Goal: Task Accomplishment & Management: Complete application form

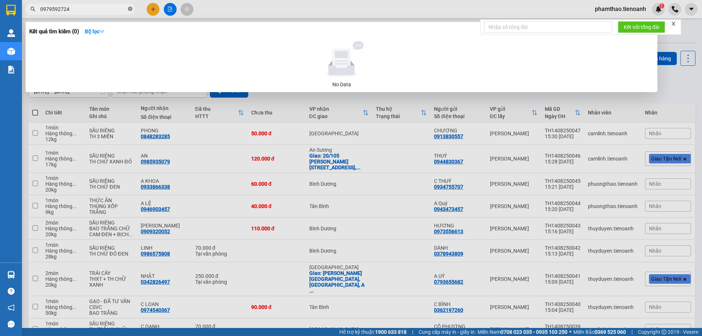
click at [129, 8] on icon "close-circle" at bounding box center [130, 9] width 4 height 4
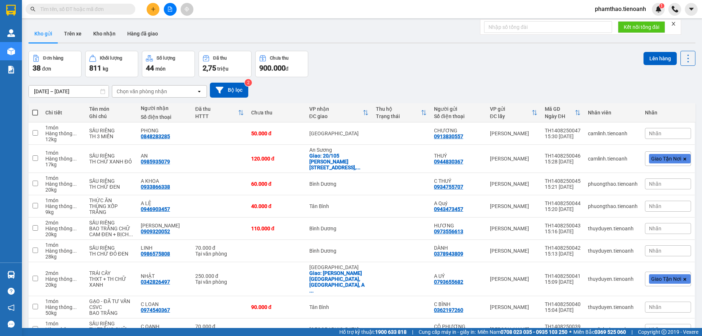
type input "0908177399"
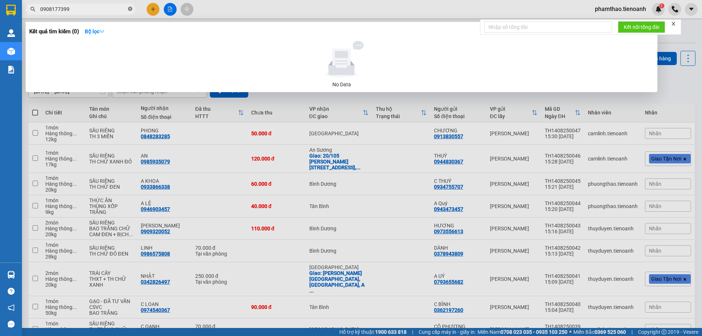
click at [129, 9] on icon "close-circle" at bounding box center [130, 9] width 4 height 4
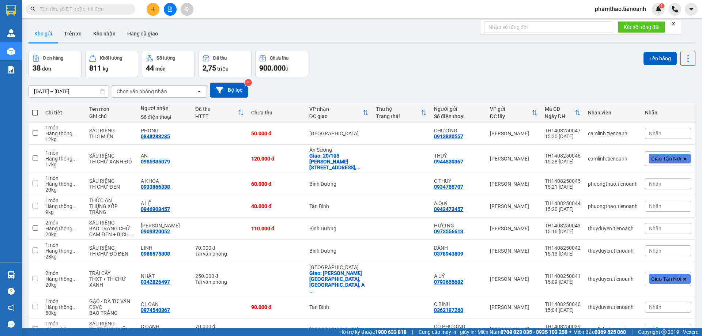
click at [102, 8] on input "text" at bounding box center [83, 9] width 86 height 8
type input "0"
click at [129, 8] on icon "close-circle" at bounding box center [130, 9] width 4 height 4
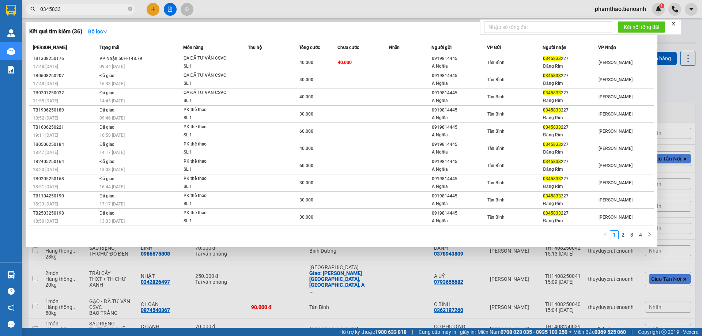
type input "0345833"
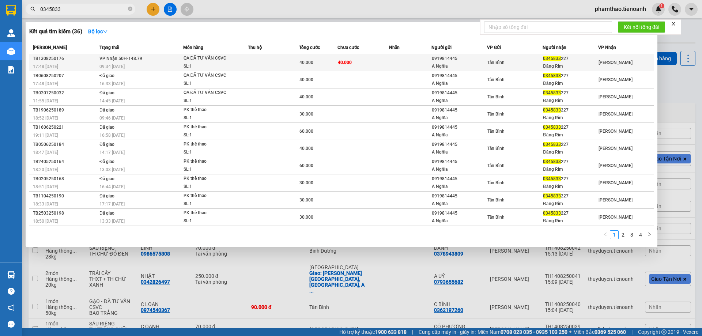
click at [446, 55] on div "0919814445" at bounding box center [459, 59] width 55 height 8
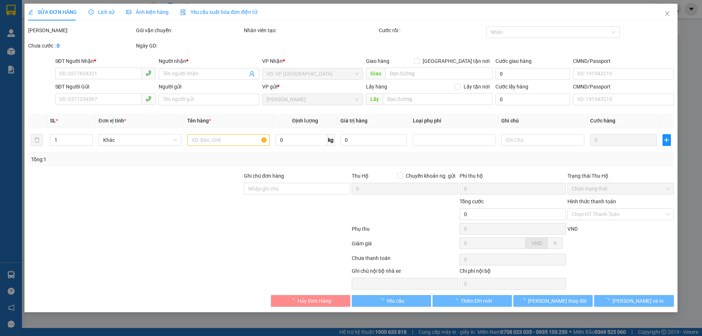
type input "0345833227"
type input "Đăng Rim"
type input "0919814445"
type input "A Nghĩa"
type input "40.000"
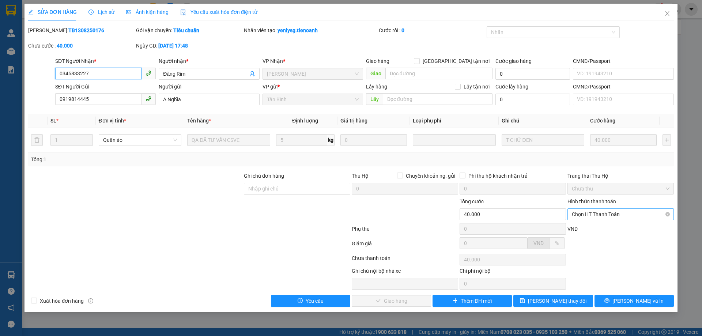
click at [629, 215] on span "Chọn HT Thanh Toán" at bounding box center [621, 214] width 98 height 11
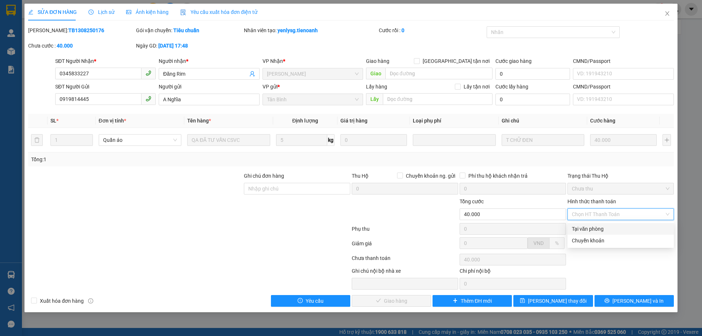
click at [598, 234] on div "Tại văn phòng" at bounding box center [620, 229] width 106 height 12
type input "0"
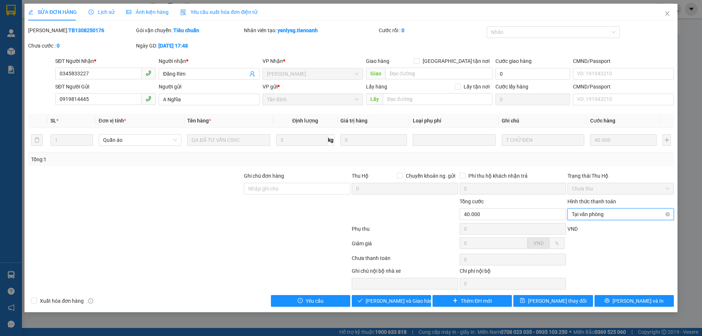
click at [591, 215] on span "Tại văn phòng" at bounding box center [621, 214] width 98 height 11
click at [388, 302] on span "[PERSON_NAME] và Giao hàng" at bounding box center [400, 301] width 70 height 8
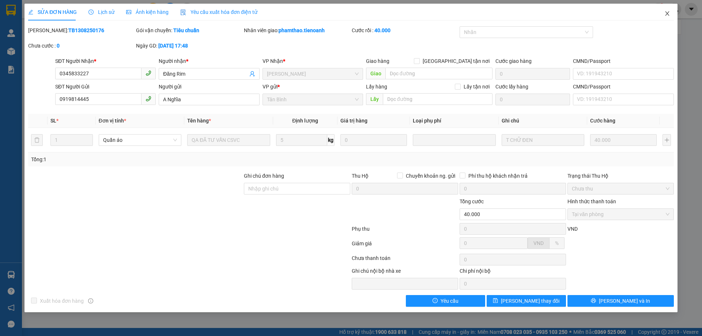
click at [662, 15] on span "Close" at bounding box center [667, 14] width 20 height 20
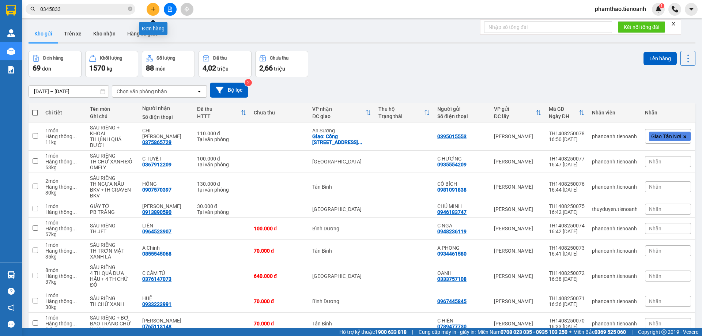
click at [151, 12] on button at bounding box center [153, 9] width 13 height 13
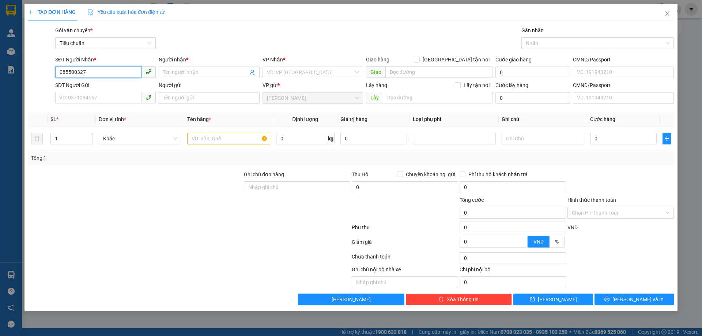
type input "0855003270"
click at [101, 84] on div "0855003270 - C Hiên" at bounding box center [106, 87] width 92 height 8
type input "C Hiên"
checkbox input "true"
type input "[GEOGRAPHIC_DATA], [GEOGRAPHIC_DATA], [GEOGRAPHIC_DATA], [GEOGRAPHIC_DATA]"
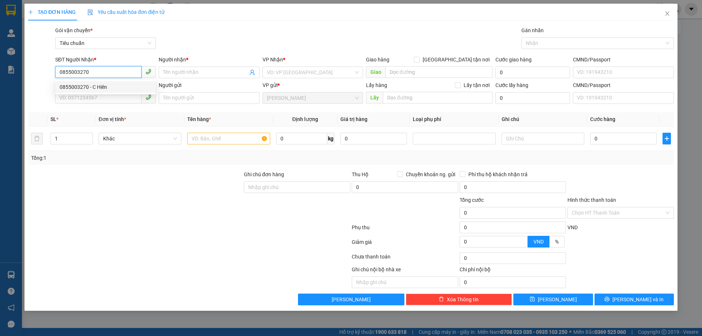
type input "241364702"
type input "30.000"
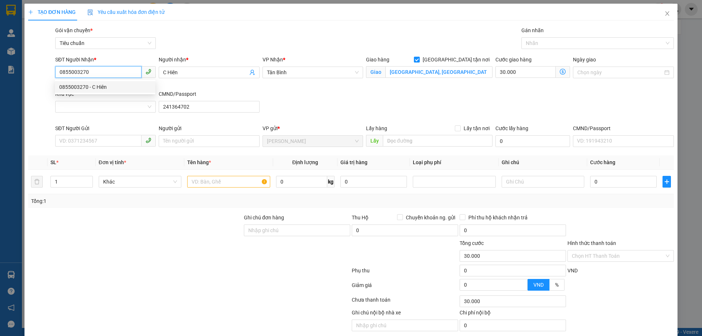
type input "90.000"
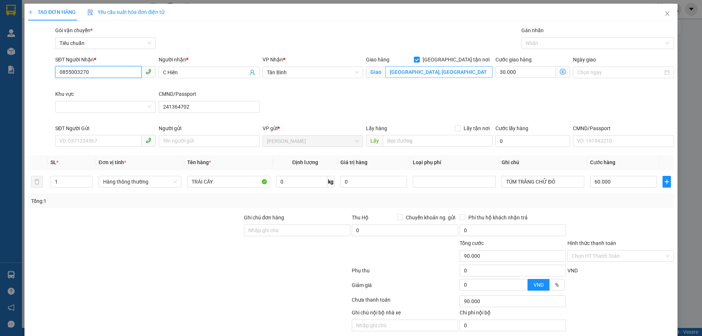
type input "0855003270"
click at [448, 74] on input "[GEOGRAPHIC_DATA], [GEOGRAPHIC_DATA], [GEOGRAPHIC_DATA], [GEOGRAPHIC_DATA]" at bounding box center [438, 72] width 107 height 12
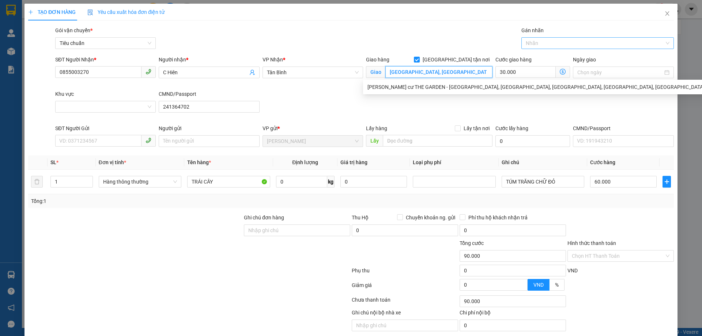
click at [566, 46] on div at bounding box center [593, 43] width 141 height 9
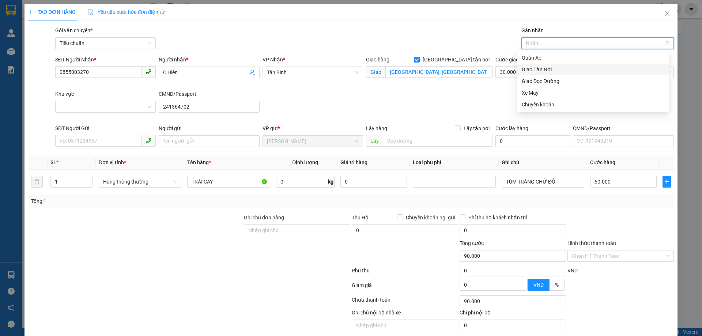
drag, startPoint x: 549, startPoint y: 67, endPoint x: 545, endPoint y: 72, distance: 6.5
click at [549, 68] on div "Giao Tận Nơi" at bounding box center [593, 69] width 143 height 8
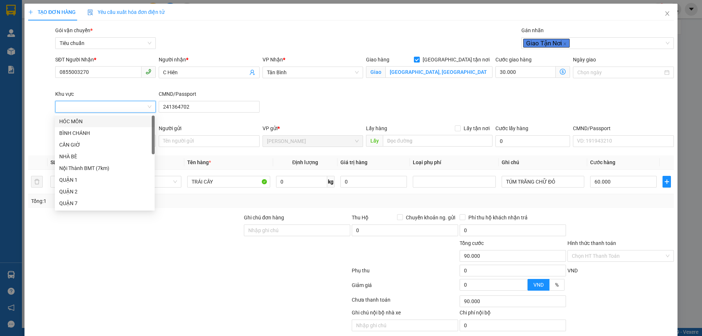
click at [99, 105] on input "Khu vực" at bounding box center [103, 106] width 87 height 11
click at [84, 141] on div "TÂN PHÚ" at bounding box center [104, 139] width 91 height 8
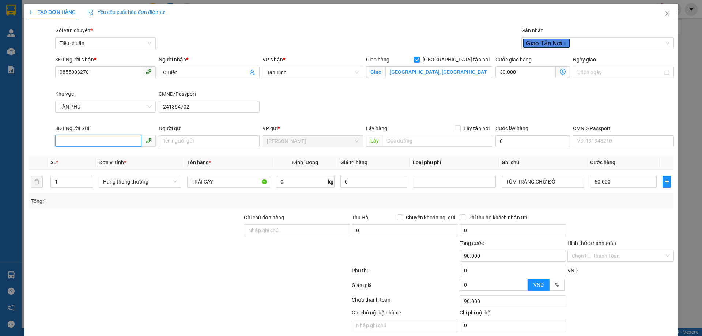
click at [71, 142] on input "SĐT Người Gửi" at bounding box center [98, 141] width 86 height 12
click at [101, 155] on div "0914774379" at bounding box center [104, 156] width 91 height 8
type input "0914774379"
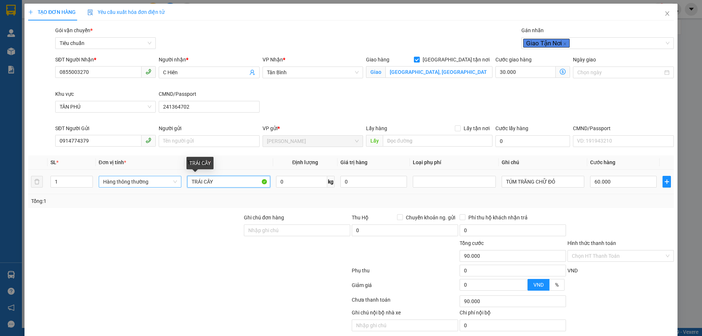
drag, startPoint x: 221, startPoint y: 181, endPoint x: 145, endPoint y: 177, distance: 75.4
click at [147, 181] on tr "1 Hàng thông thường TRÁI CÂY 0 kg 0 TÚM TRĂNG CHỮ ĐỎ 60.000" at bounding box center [350, 182] width 645 height 24
type input "60.000"
type input "0"
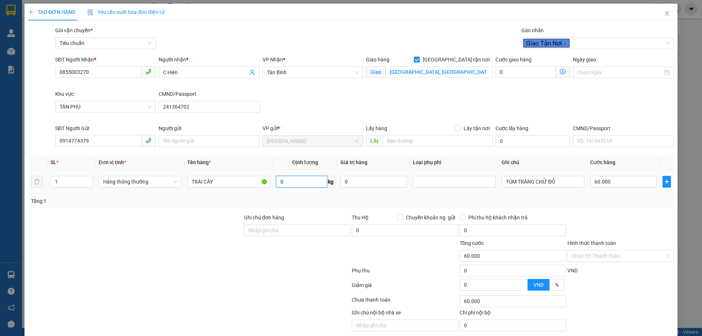
click at [305, 185] on input "0" at bounding box center [301, 182] width 51 height 12
type input "24"
drag, startPoint x: 559, startPoint y: 180, endPoint x: 368, endPoint y: 190, distance: 191.4
click at [385, 192] on tr "1 Hàng thông thường TRÁI CÂY 24 kg 0 TÚM TRĂNG CHỮ ĐỎ 60.000" at bounding box center [350, 182] width 645 height 24
type input "th"
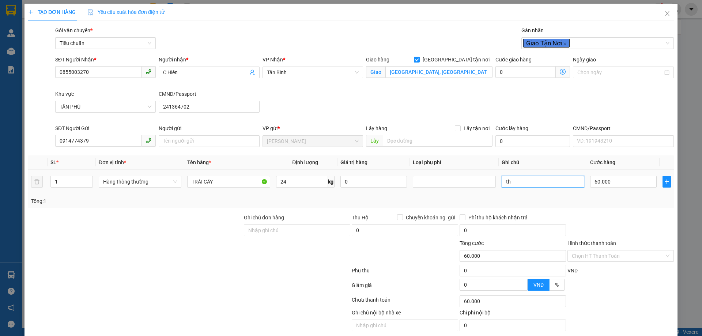
type input "115.000"
type input "55.000"
type input "t"
type input "TH CHỮ CAM BKV"
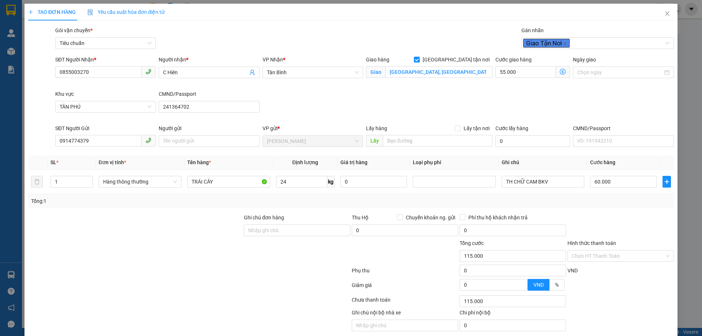
click at [560, 72] on icon "dollar-circle" at bounding box center [563, 72] width 6 height 6
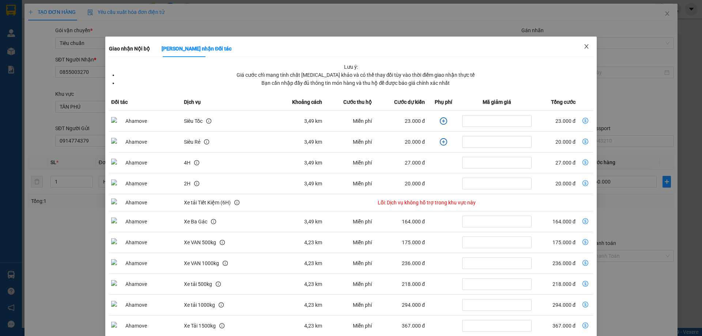
click at [586, 49] on span "Close" at bounding box center [586, 47] width 20 height 20
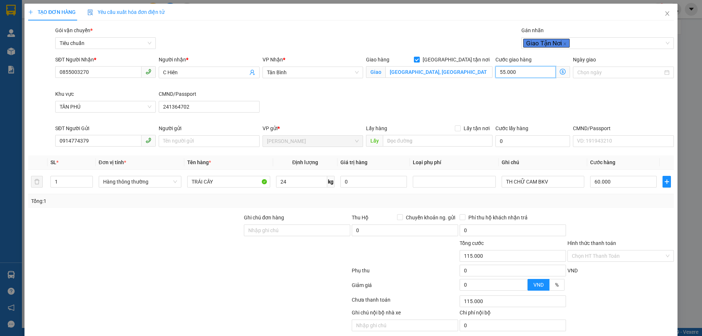
click at [526, 72] on input "55.000" at bounding box center [525, 72] width 60 height 12
type input "60.005"
type input "5"
type input "60.050"
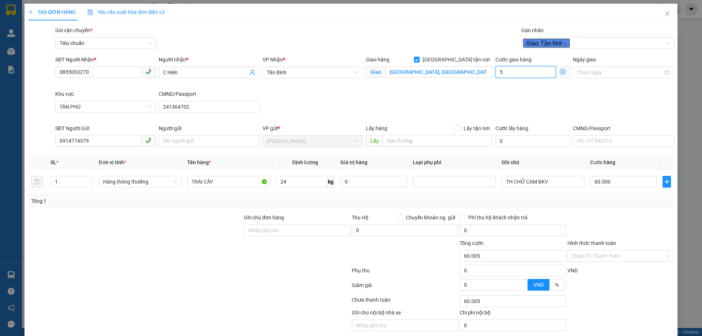
type input "60.050"
type input "50"
type input "110.000"
type input "50.000"
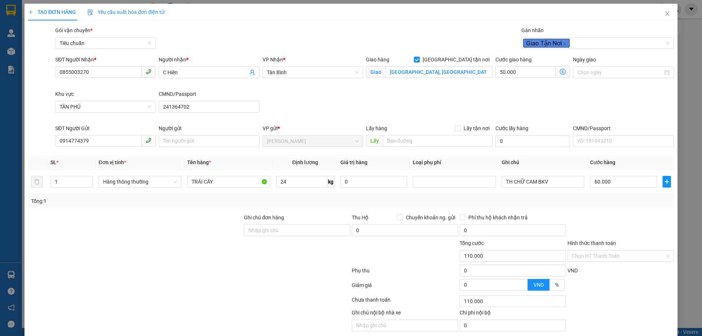
click at [461, 92] on div "SĐT Người Nhận * 0855003270 Người nhận * C Hiên VP Nhận * [GEOGRAPHIC_DATA] hàn…" at bounding box center [364, 90] width 621 height 69
click at [613, 207] on div "Tổng: 1" at bounding box center [350, 201] width 645 height 14
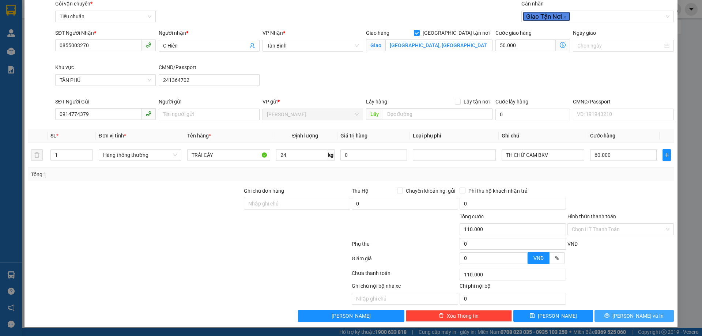
click at [610, 313] on button "[PERSON_NAME] và In" at bounding box center [633, 316] width 79 height 12
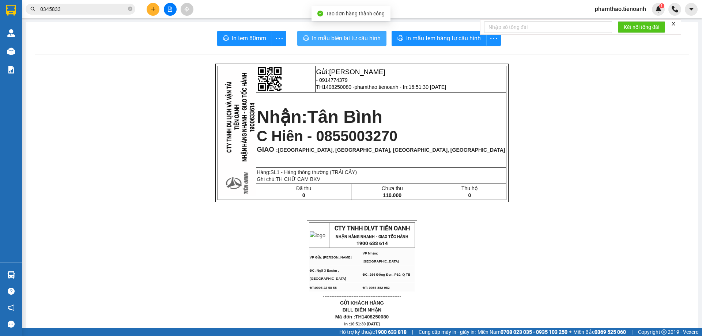
click at [356, 32] on button "In mẫu biên lai tự cấu hình" at bounding box center [341, 38] width 89 height 15
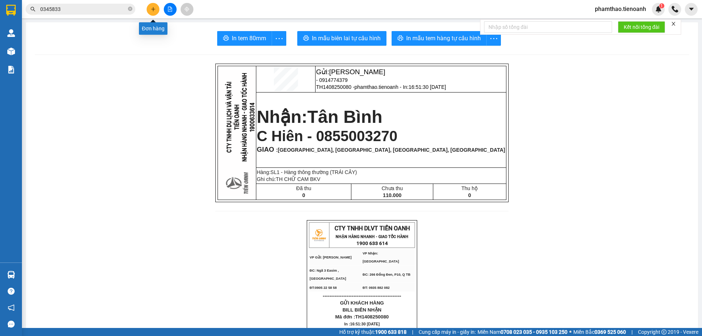
click at [154, 10] on icon "plus" at bounding box center [153, 9] width 5 height 5
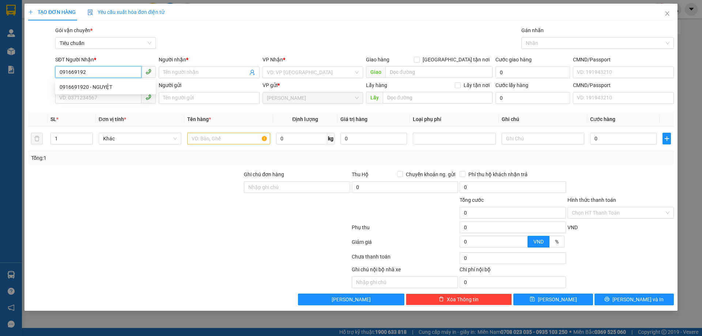
type input "0916691920"
click at [90, 87] on div "0916691920 - NGUYỆT" at bounding box center [106, 87] width 92 height 8
type input "NGUYỆT"
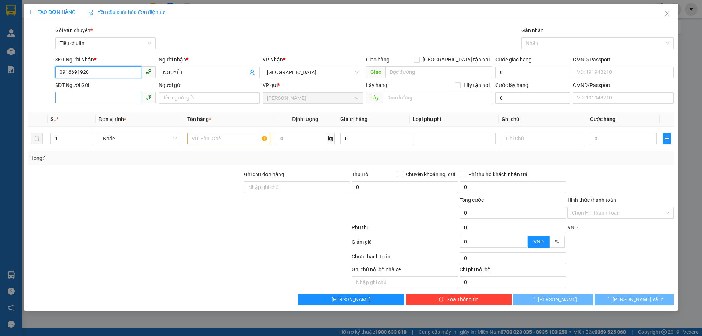
type input "0916691920"
click at [93, 93] on input "SĐT Người Gửi" at bounding box center [98, 98] width 86 height 12
type input "80.000"
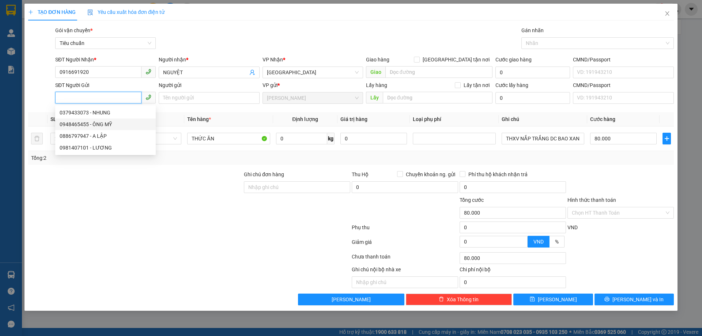
click at [94, 123] on div "0948465455 - ÔNG MỸ" at bounding box center [106, 124] width 92 height 8
type input "0948465455"
type input "ÔNG MỸ"
type input "040052003019"
type input "70.000"
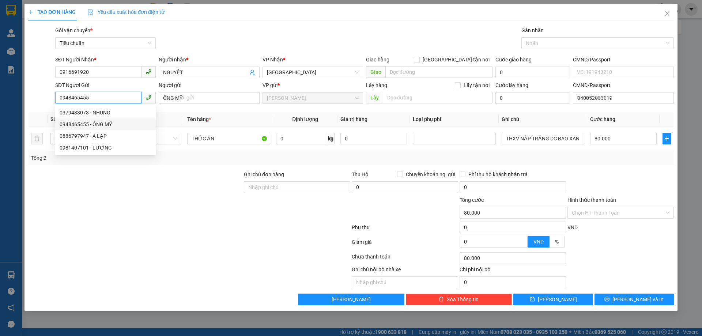
type input "70.000"
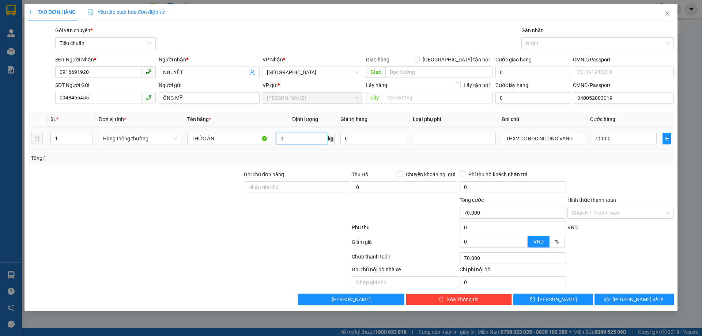
click at [289, 134] on input "0" at bounding box center [301, 139] width 51 height 12
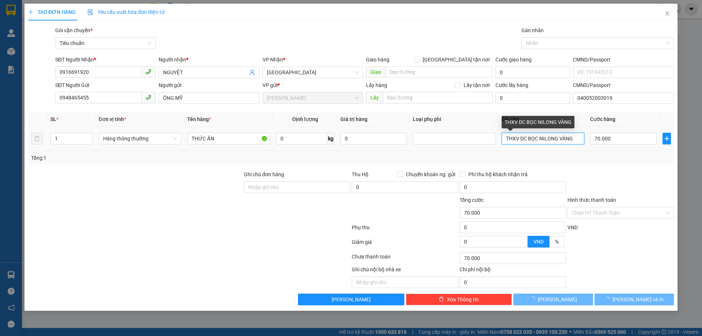
type input "0"
drag, startPoint x: 578, startPoint y: 142, endPoint x: 374, endPoint y: 145, distance: 204.0
click at [375, 145] on tr "1 Hàng thông thường THỨC ĂN 0 kg 0 THXV DC BỌC NILONG VÀNG 0" at bounding box center [350, 138] width 645 height 24
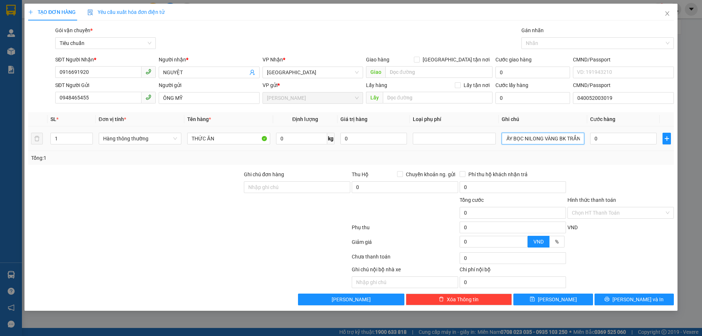
scroll to position [0, 16]
click at [544, 136] on input "TH GIẤY BỌC NILONG VÀNG BK TRẮNG" at bounding box center [542, 139] width 83 height 12
drag, startPoint x: 583, startPoint y: 136, endPoint x: 435, endPoint y: 137, distance: 148.0
click at [435, 137] on tr "1 Hàng thông thường THỨC ĂN 0 kg 0 TH GIẤY BỌC NILONG VÀNG BK TRẮNG 0" at bounding box center [350, 138] width 645 height 24
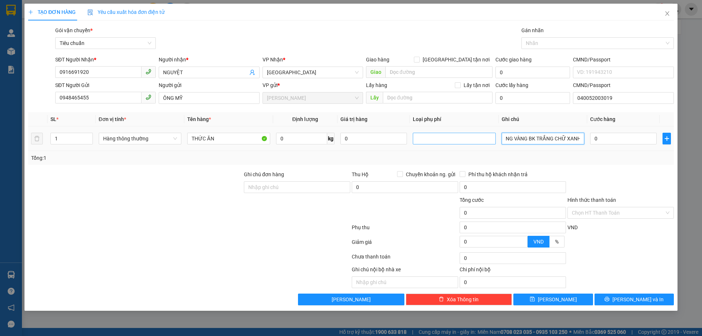
scroll to position [0, 40]
type input "TH DC BỌC NILONG VÀNG BK TRẮNG CHỮ XANH"
click at [295, 140] on input "0" at bounding box center [301, 139] width 51 height 12
type input "36"
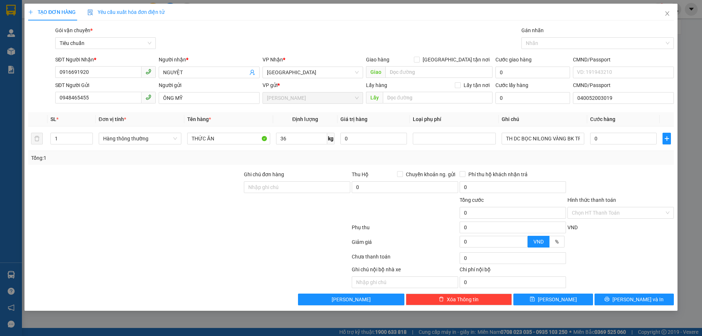
click at [642, 172] on div at bounding box center [620, 183] width 108 height 26
type input "80.000"
click at [617, 304] on button "[PERSON_NAME] và In" at bounding box center [633, 299] width 79 height 12
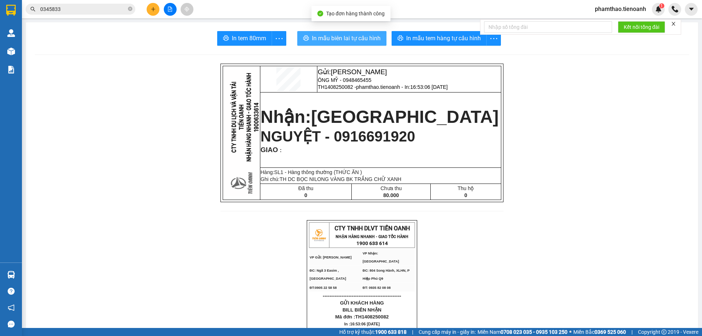
drag, startPoint x: 344, startPoint y: 38, endPoint x: 421, endPoint y: 77, distance: 86.8
click at [344, 38] on span "In mẫu biên lai tự cấu hình" at bounding box center [346, 38] width 69 height 9
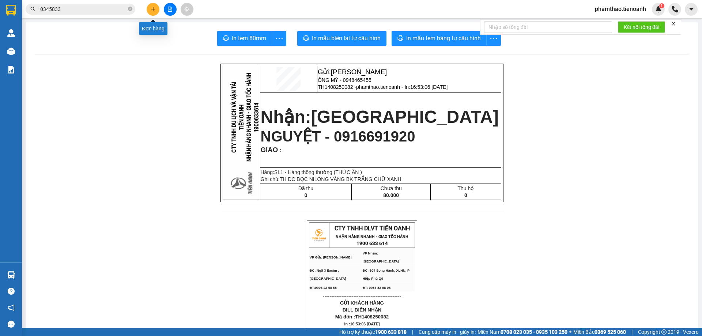
click at [153, 11] on icon "plus" at bounding box center [153, 9] width 5 height 5
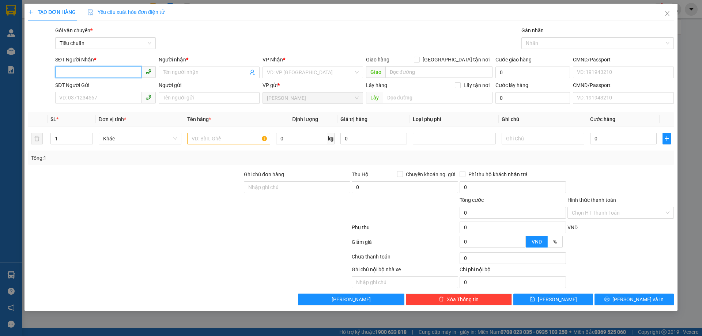
type input "0"
type input "818"
drag, startPoint x: 102, startPoint y: 71, endPoint x: 0, endPoint y: 61, distance: 102.4
click at [0, 70] on div "TẠO ĐƠN HÀNG Yêu cầu xuất hóa đơn điện tử Transit Pickup Surcharge Ids Transit …" at bounding box center [351, 168] width 702 height 336
click at [67, 97] on input "SĐT Người Gửi" at bounding box center [98, 98] width 86 height 12
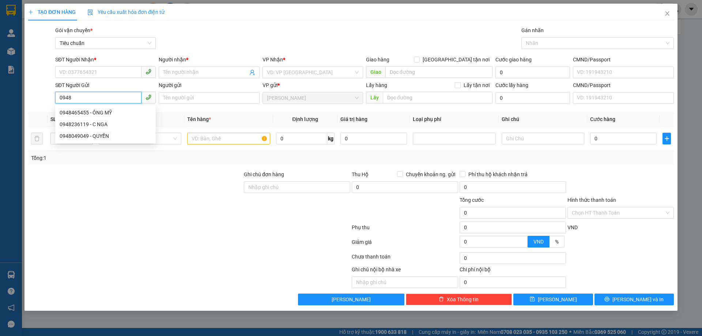
type input "09484"
click at [64, 115] on div "0948465455 - ÔNG MỸ" at bounding box center [106, 113] width 92 height 8
type input "0916691920"
type input "NGUYỆT"
type input "0948465455"
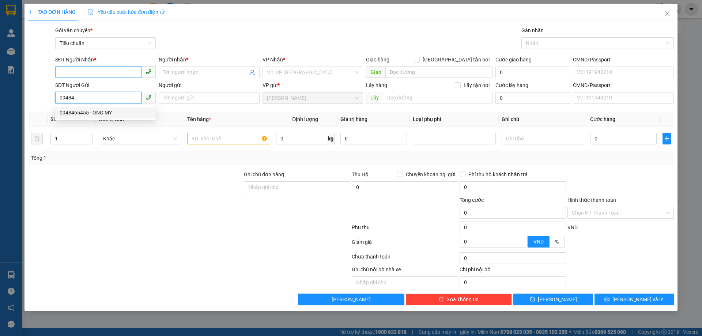
type input "ÔNG MỸ"
type input "040052003019"
type input "80.000"
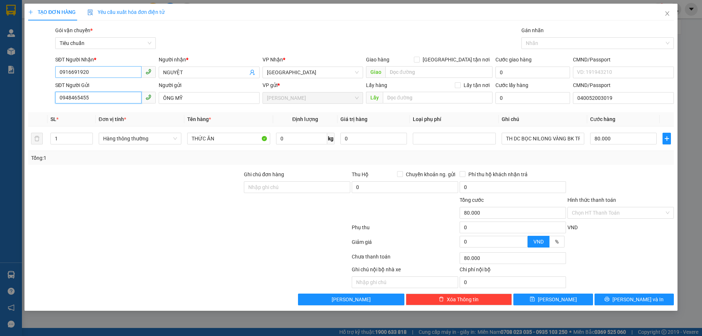
type input "0948465455"
drag, startPoint x: 111, startPoint y: 73, endPoint x: 0, endPoint y: 75, distance: 111.5
click at [0, 75] on div "TẠO ĐƠN HÀNG Yêu cầu xuất hóa đơn điện tử Transit Pickup Surcharge Ids Transit …" at bounding box center [351, 168] width 702 height 336
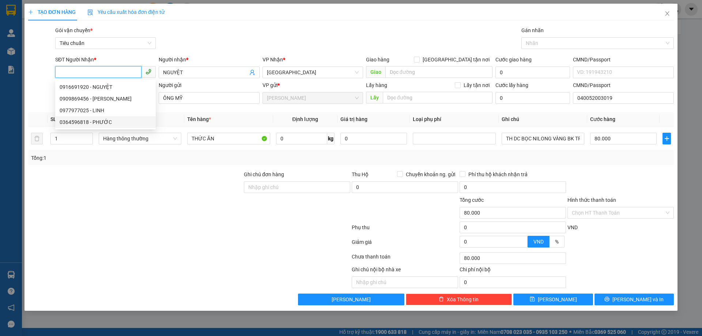
click at [91, 119] on div "0364596818 - PHƯỚC" at bounding box center [106, 122] width 92 height 8
type input "0364596818"
type input "PHƯỚC"
type input "0364596818"
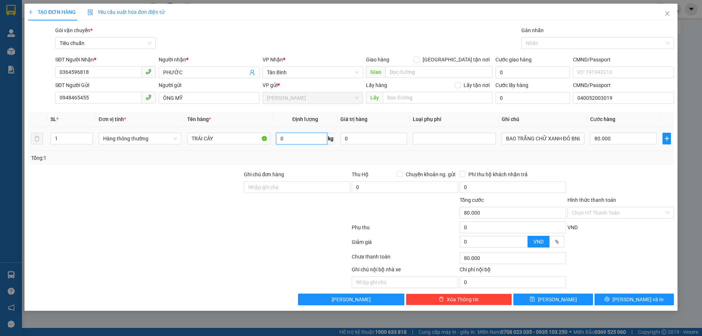
click at [300, 140] on input "0" at bounding box center [301, 139] width 51 height 12
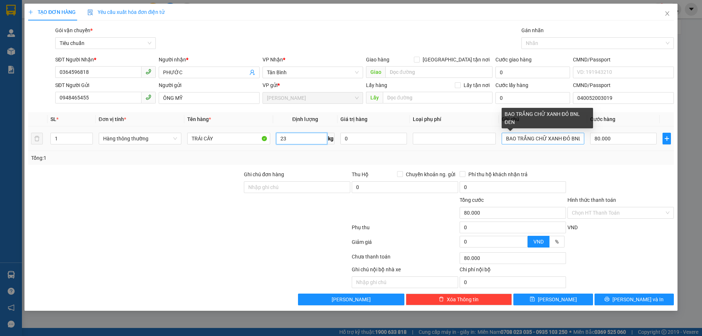
type input "23"
type input "60.000"
drag, startPoint x: 508, startPoint y: 140, endPoint x: 660, endPoint y: 140, distance: 152.0
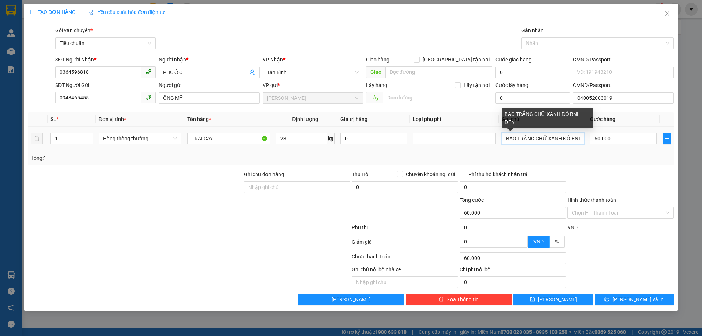
click at [660, 140] on tr "1 Hàng thông thường TRÁI CÂY 23 kg 0 BAO TRẮNG CHỮ XANH ĐỎ BNL ĐEN 60.000" at bounding box center [350, 138] width 645 height 24
type input "B"
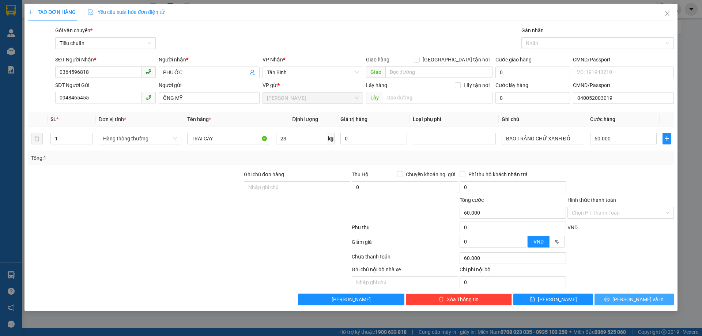
drag, startPoint x: 625, startPoint y: 295, endPoint x: 638, endPoint y: 228, distance: 67.8
click at [638, 231] on div "Transit Pickup Surcharge Ids Transit Deliver Surcharge Ids Transit Deliver Surc…" at bounding box center [350, 165] width 645 height 279
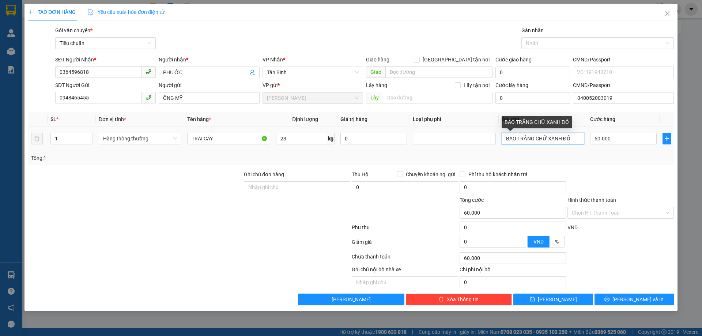
click at [561, 140] on input "BAO TRẮNG CHỮ XANH ĐỎ" at bounding box center [542, 139] width 83 height 12
type input "BAO TRẮNG CHỮ XANH L ĐỎ"
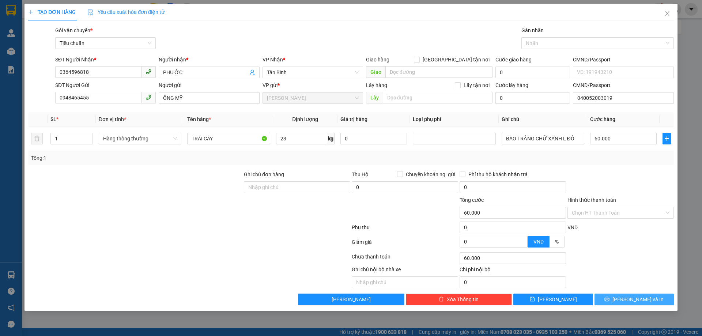
click at [617, 297] on button "[PERSON_NAME] và In" at bounding box center [633, 299] width 79 height 12
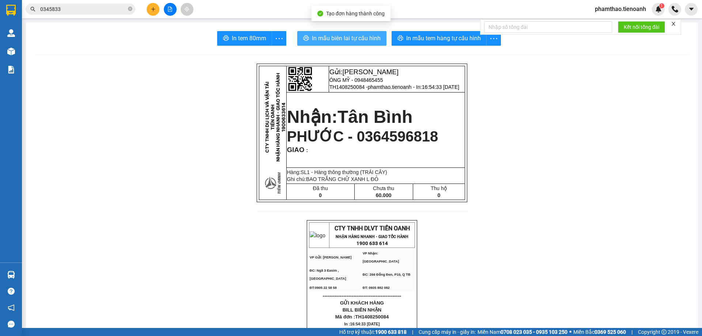
click at [338, 31] on button "In mẫu biên lai tự cấu hình" at bounding box center [341, 38] width 89 height 15
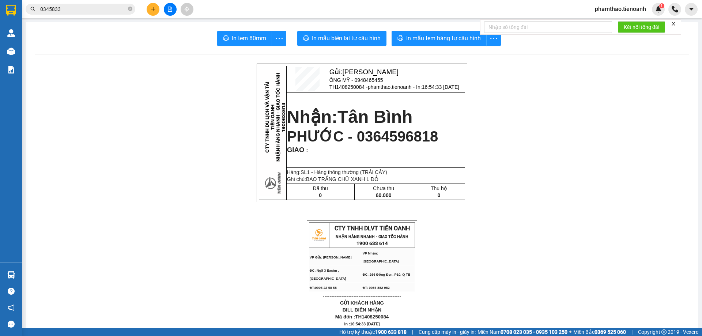
click at [128, 10] on span "0345833" at bounding box center [81, 9] width 110 height 11
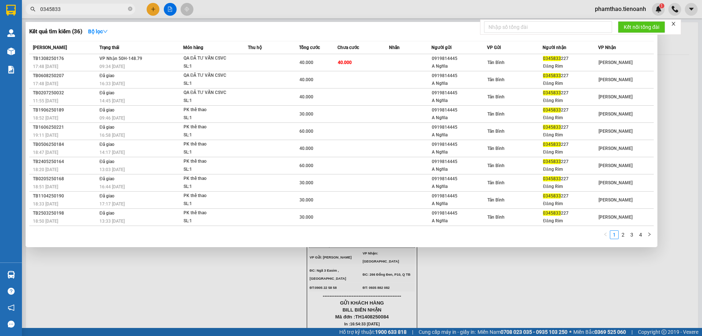
click at [126, 9] on input "0345833" at bounding box center [83, 9] width 86 height 8
click at [130, 7] on span at bounding box center [130, 9] width 4 height 7
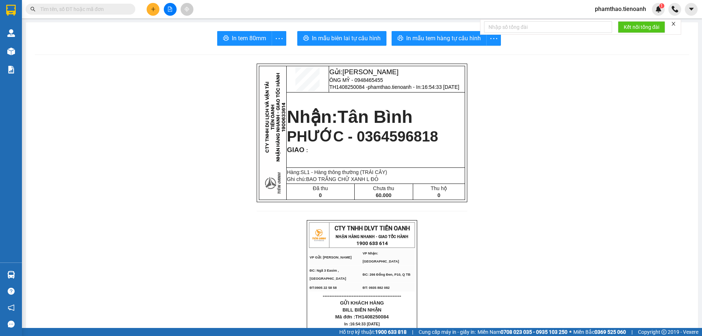
click at [117, 9] on input "text" at bounding box center [83, 9] width 86 height 8
type input "0"
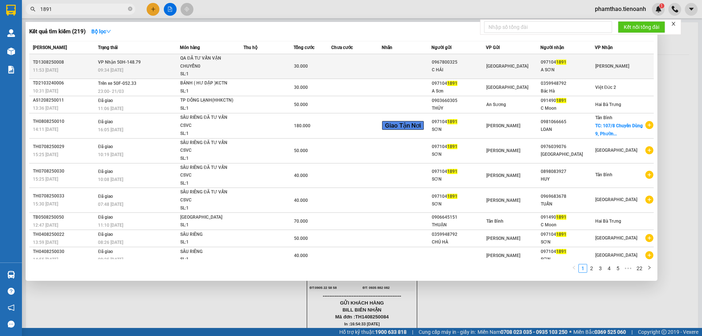
type input "1891"
click at [499, 71] on td "[GEOGRAPHIC_DATA]" at bounding box center [513, 66] width 54 height 25
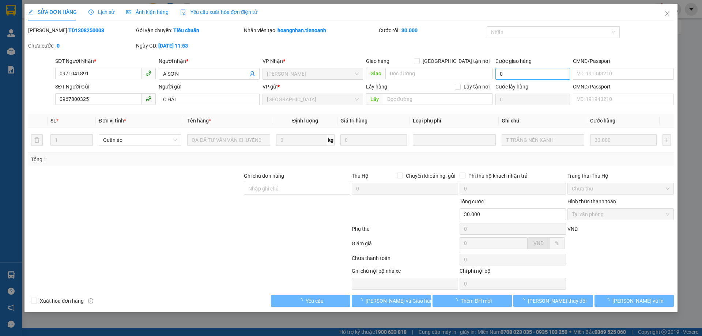
type input "0971041891"
type input "A SƠN"
type input "0967800325"
type input "C HẢI"
type input "30.000"
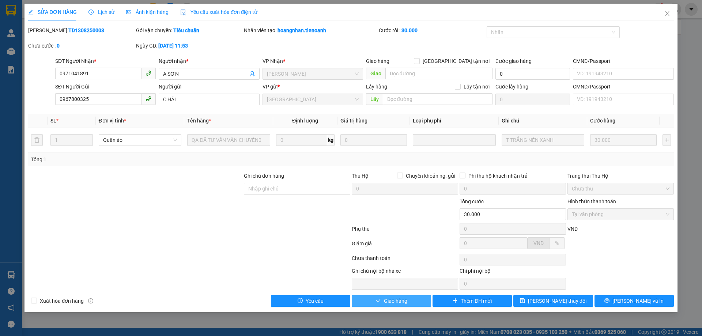
click at [373, 300] on button "Giao hàng" at bounding box center [391, 301] width 79 height 12
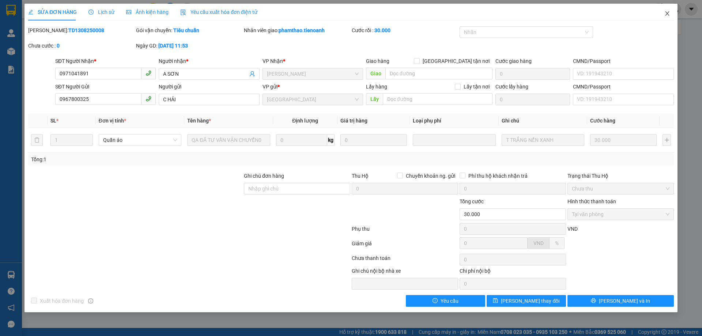
drag, startPoint x: 668, startPoint y: 12, endPoint x: 575, endPoint y: 25, distance: 94.0
click at [667, 12] on icon "close" at bounding box center [667, 14] width 6 height 6
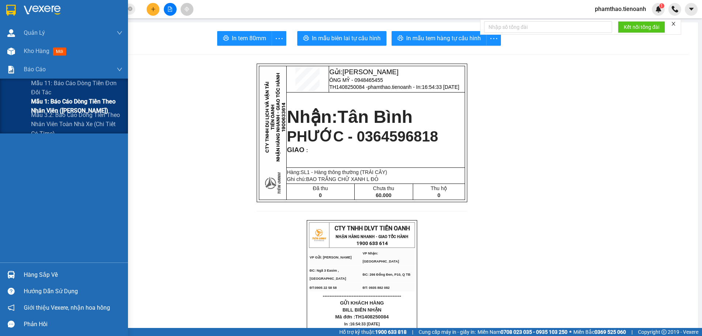
click at [52, 99] on span "Mẫu 1: Báo cáo dòng tiền theo nhân viên ([PERSON_NAME])" at bounding box center [76, 106] width 91 height 18
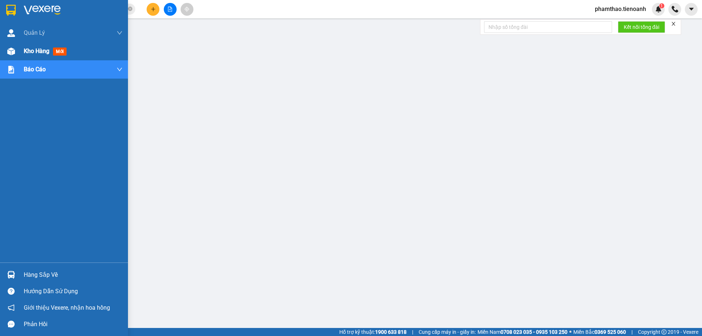
click at [38, 53] on span "Kho hàng" at bounding box center [37, 51] width 26 height 7
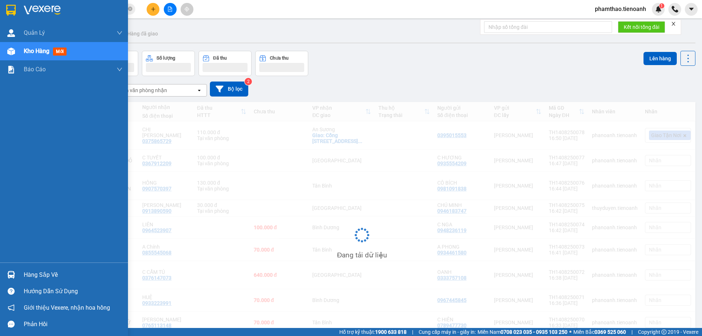
click at [38, 53] on span "Kho hàng" at bounding box center [37, 51] width 26 height 7
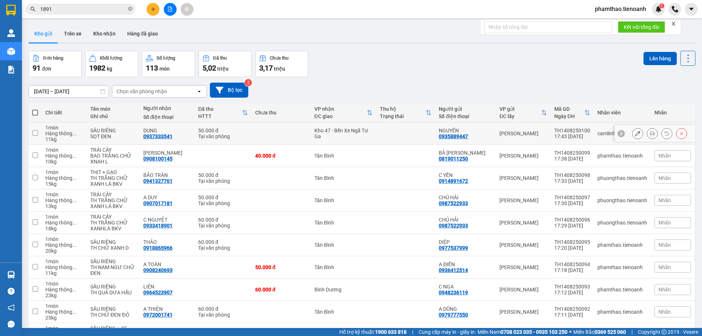
scroll to position [48, 0]
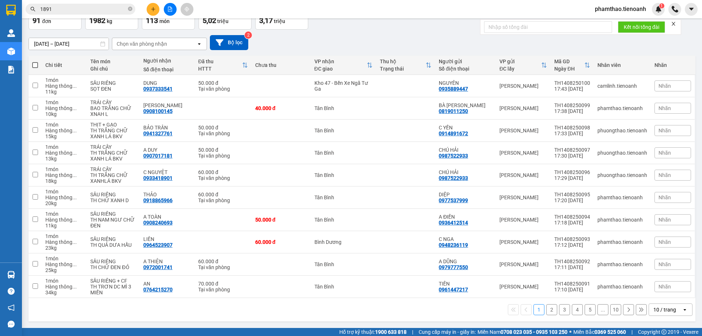
click at [666, 314] on div "10 / trang" at bounding box center [665, 310] width 33 height 12
click at [668, 293] on span "100 / trang" at bounding box center [662, 293] width 26 height 7
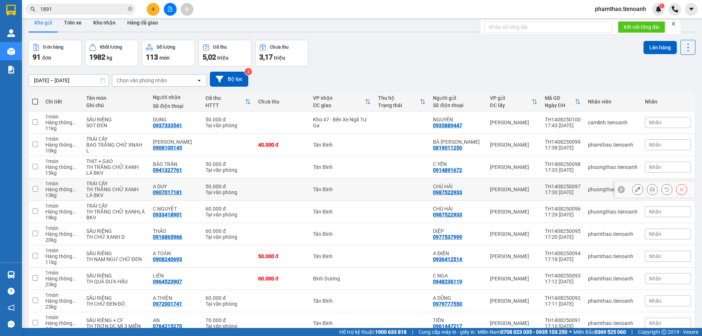
scroll to position [0, 0]
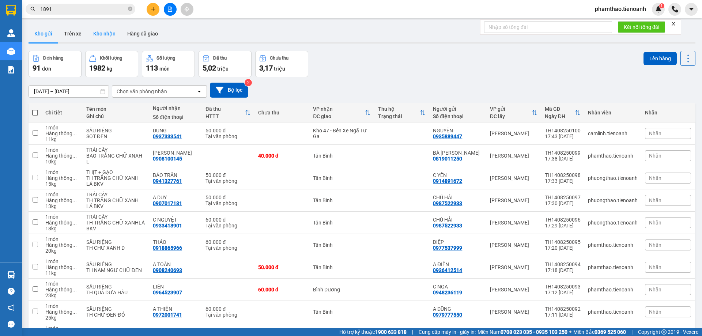
click at [106, 40] on button "Kho nhận" at bounding box center [104, 34] width 34 height 18
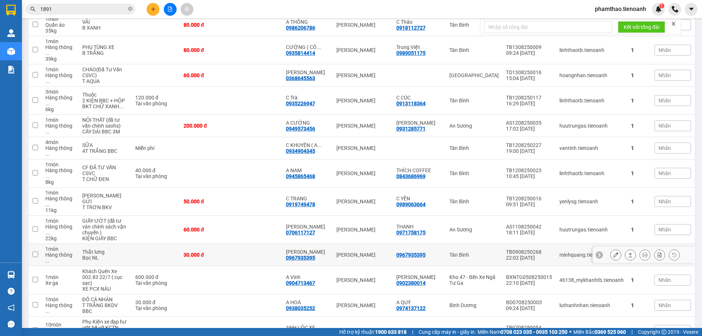
scroll to position [201, 0]
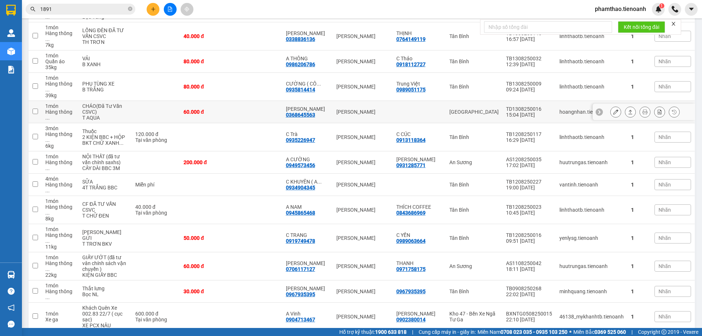
click at [613, 109] on icon at bounding box center [615, 111] width 5 height 5
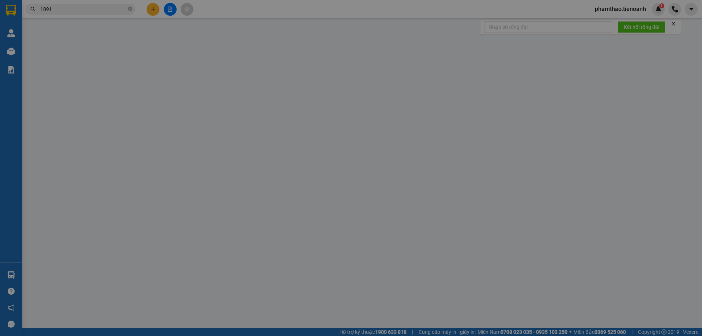
type input "0368645563"
type input "[PERSON_NAME]"
type input "044094009488"
type input "60.000"
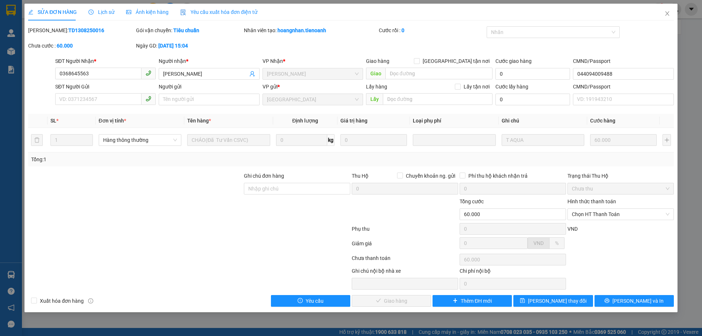
click at [600, 206] on div "Hình thức thanh toán" at bounding box center [620, 202] width 106 height 11
click at [600, 211] on span "Chọn HT Thanh Toán" at bounding box center [621, 214] width 98 height 11
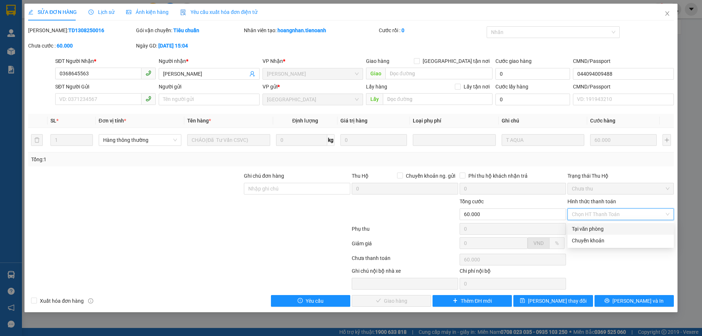
click at [596, 225] on div "Tại văn phòng" at bounding box center [621, 229] width 98 height 8
type input "0"
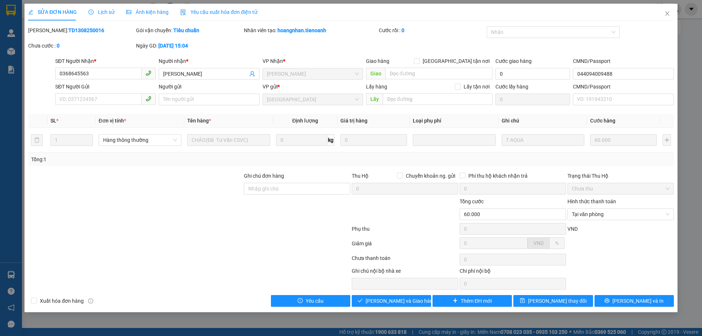
click at [389, 295] on div "Total Paid Fee 0 Total UnPaid Fee 60.000 Cash Collection Total Fee Mã ĐH: TD130…" at bounding box center [350, 166] width 645 height 280
click at [392, 303] on span "[PERSON_NAME] và Giao hàng" at bounding box center [400, 301] width 70 height 8
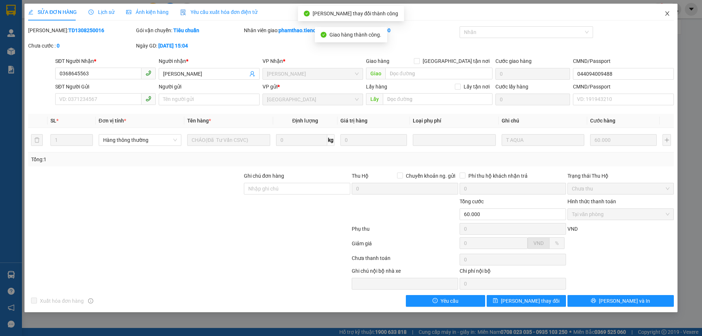
click at [674, 11] on span "Close" at bounding box center [667, 14] width 20 height 20
